Goal: Find specific page/section: Find specific page/section

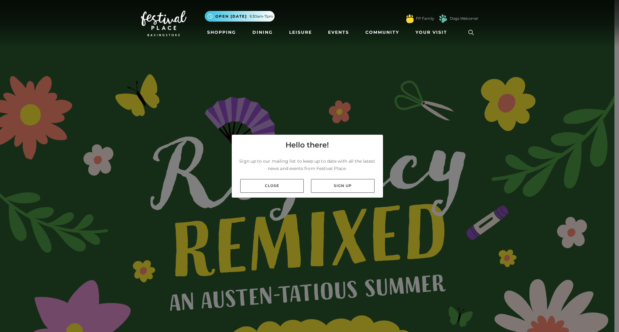
click at [296, 188] on link "Close" at bounding box center [271, 186] width 63 height 14
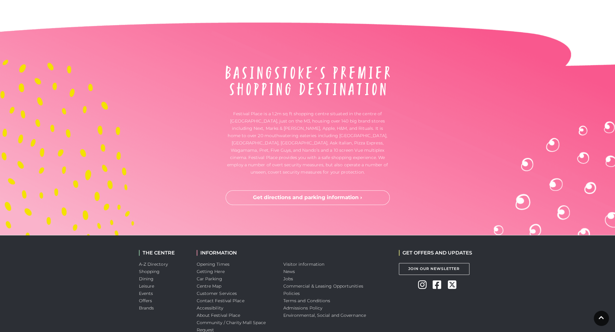
scroll to position [2045, 0]
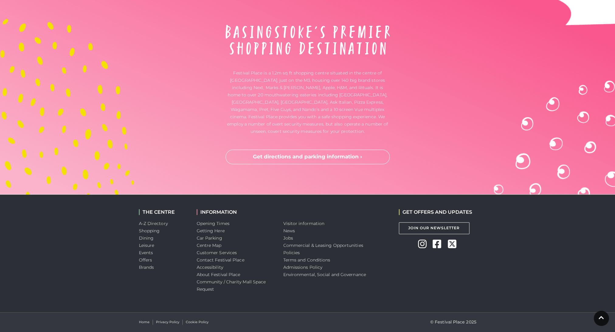
click at [287, 239] on link "Jobs" at bounding box center [288, 237] width 10 height 5
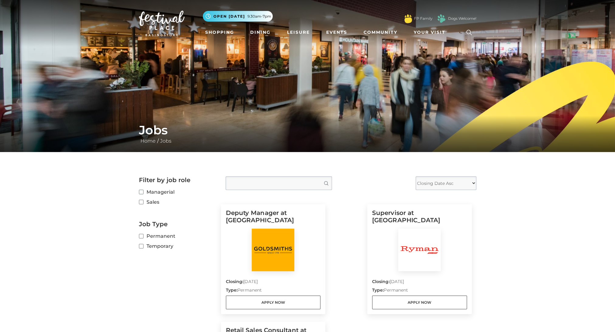
click at [166, 190] on label "Managerial" at bounding box center [177, 192] width 77 height 8
click at [143, 190] on input "Managerial" at bounding box center [141, 192] width 4 height 4
checkbox input "true"
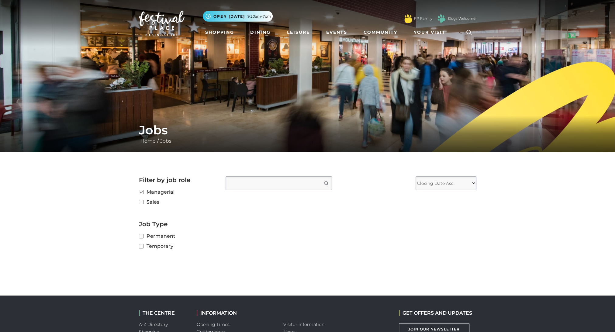
click at [162, 237] on label "Permanent" at bounding box center [177, 236] width 77 height 8
click at [143, 237] on input "Permanent" at bounding box center [141, 236] width 4 height 4
checkbox input "true"
